Goal: Find specific page/section: Find specific page/section

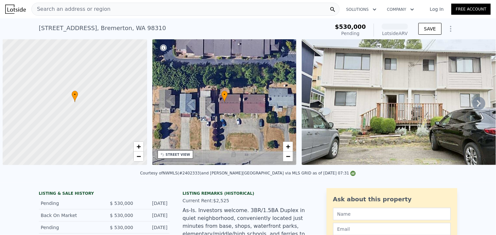
scroll to position [0, 2]
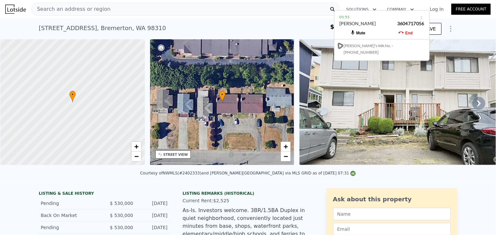
drag, startPoint x: 399, startPoint y: 73, endPoint x: 357, endPoint y: 28, distance: 61.5
click at [379, 21] on div "[PERSON_NAME] 3604717056" at bounding box center [381, 27] width 85 height 12
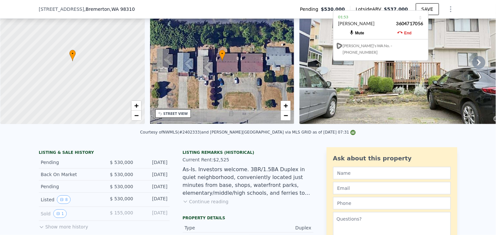
scroll to position [107, 0]
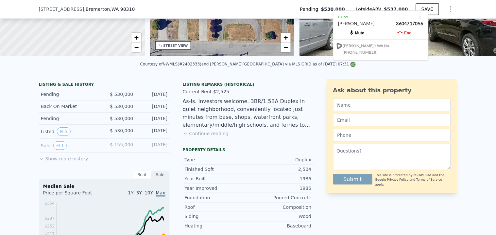
click at [215, 137] on button "Continue reading" at bounding box center [206, 133] width 46 height 7
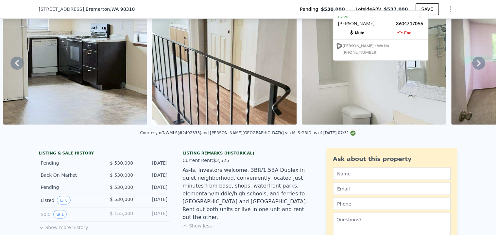
scroll to position [70, 0]
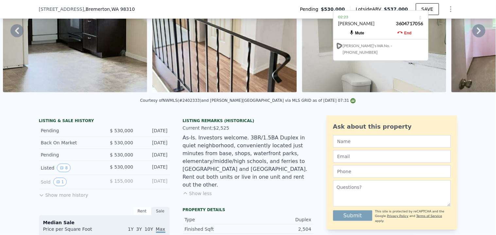
click at [192, 190] on button "Show less" at bounding box center [197, 193] width 29 height 7
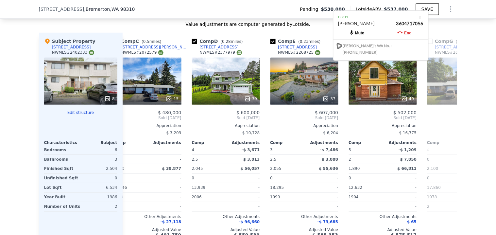
scroll to position [799, 0]
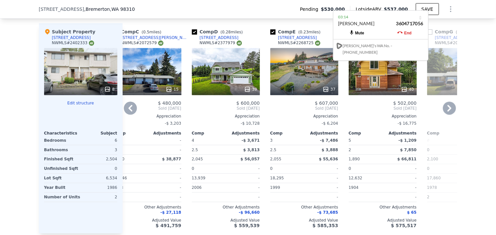
click at [393, 76] on div "40" at bounding box center [383, 71] width 68 height 47
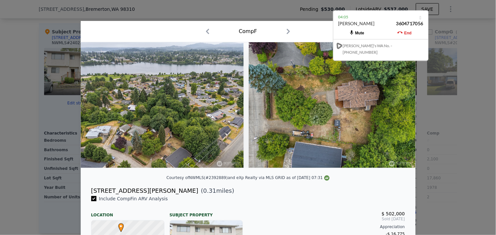
drag, startPoint x: 391, startPoint y: 19, endPoint x: 257, endPoint y: 28, distance: 134.4
click at [333, 28] on div "04:05 [PERSON_NAME] 3604717056" at bounding box center [380, 24] width 95 height 26
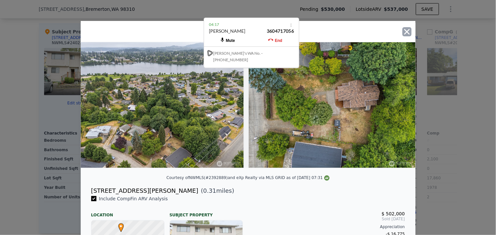
click at [403, 35] on icon "button" at bounding box center [406, 31] width 9 height 9
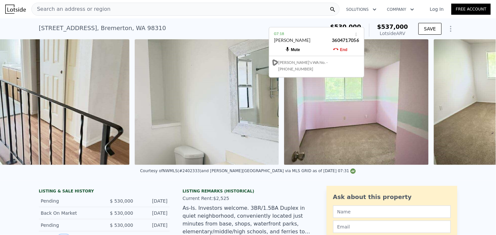
scroll to position [0, 906]
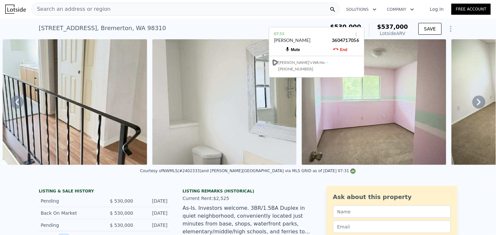
click at [310, 38] on div "[PERSON_NAME] 3604717056" at bounding box center [316, 43] width 85 height 12
